Goal: Navigation & Orientation: Find specific page/section

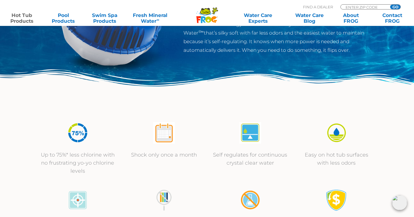
scroll to position [123, 0]
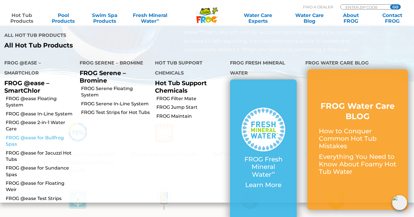
click at [43, 135] on link "FROG @ease for Bullfrog Spas" at bounding box center [41, 141] width 70 height 13
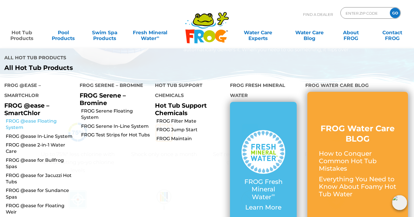
click at [43, 118] on link "FROG @ease Floating System" at bounding box center [41, 124] width 70 height 13
